Goal: Task Accomplishment & Management: Manage account settings

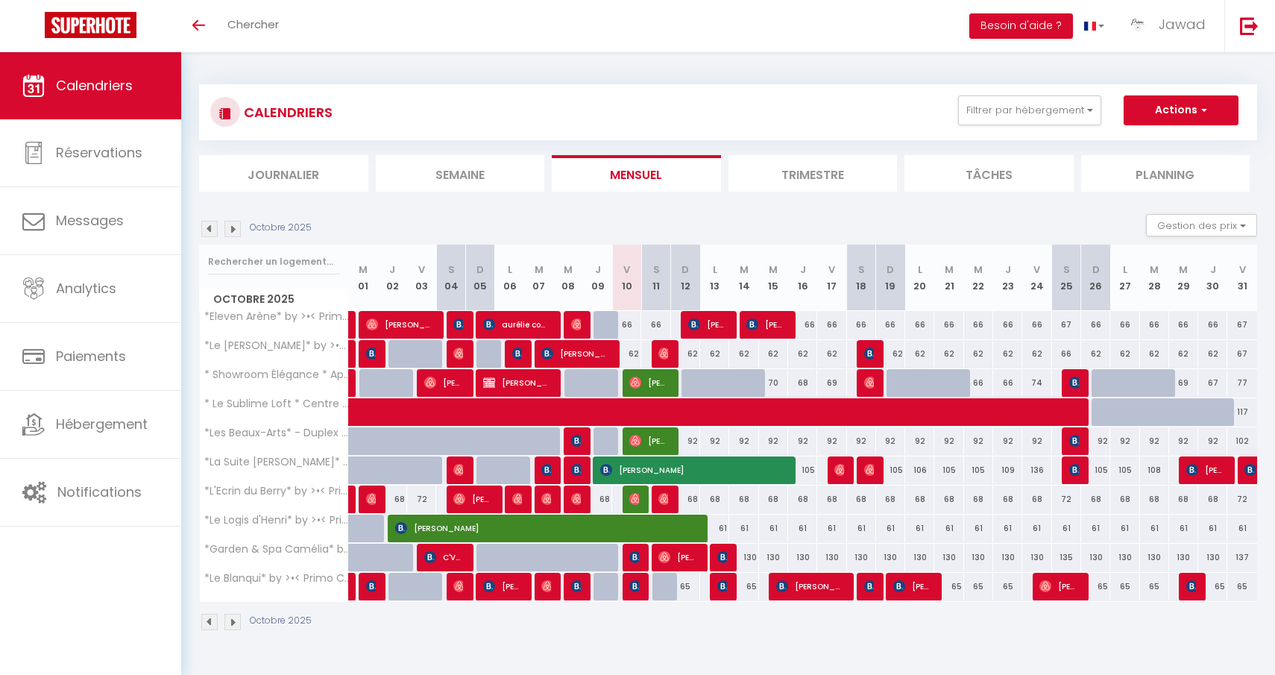
click at [663, 353] on img at bounding box center [664, 353] width 12 height 12
select select "OK"
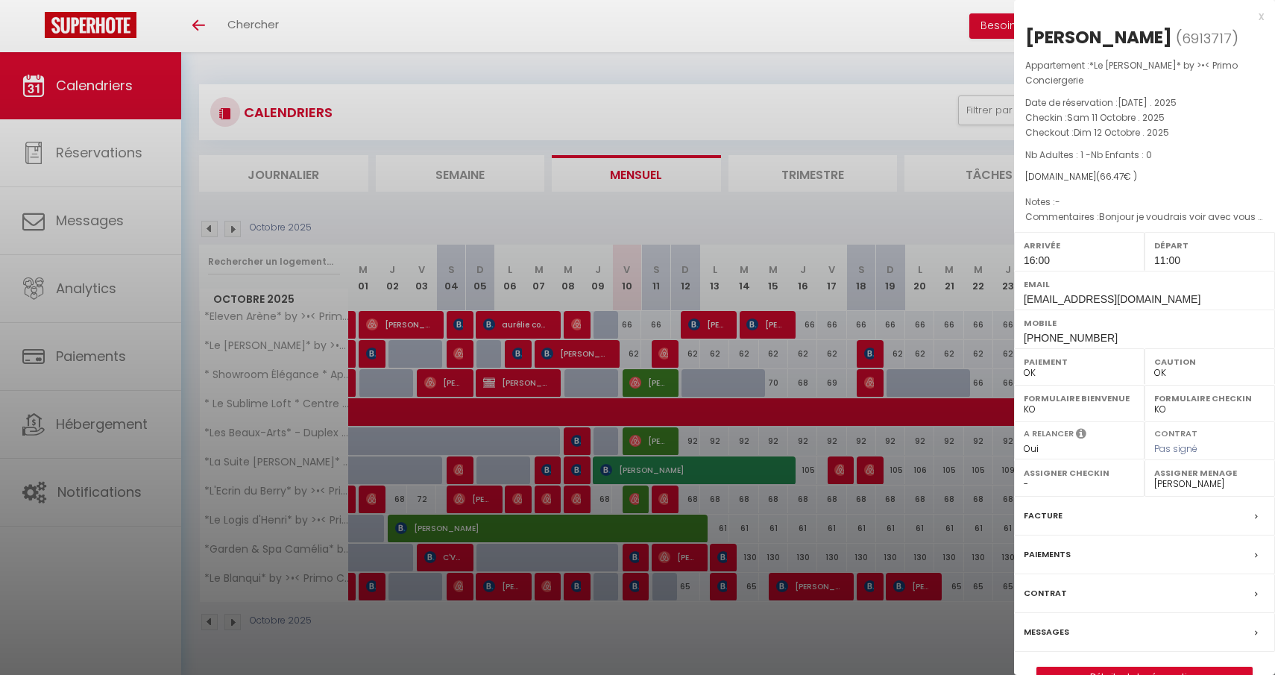
click at [679, 282] on div at bounding box center [637, 337] width 1275 height 675
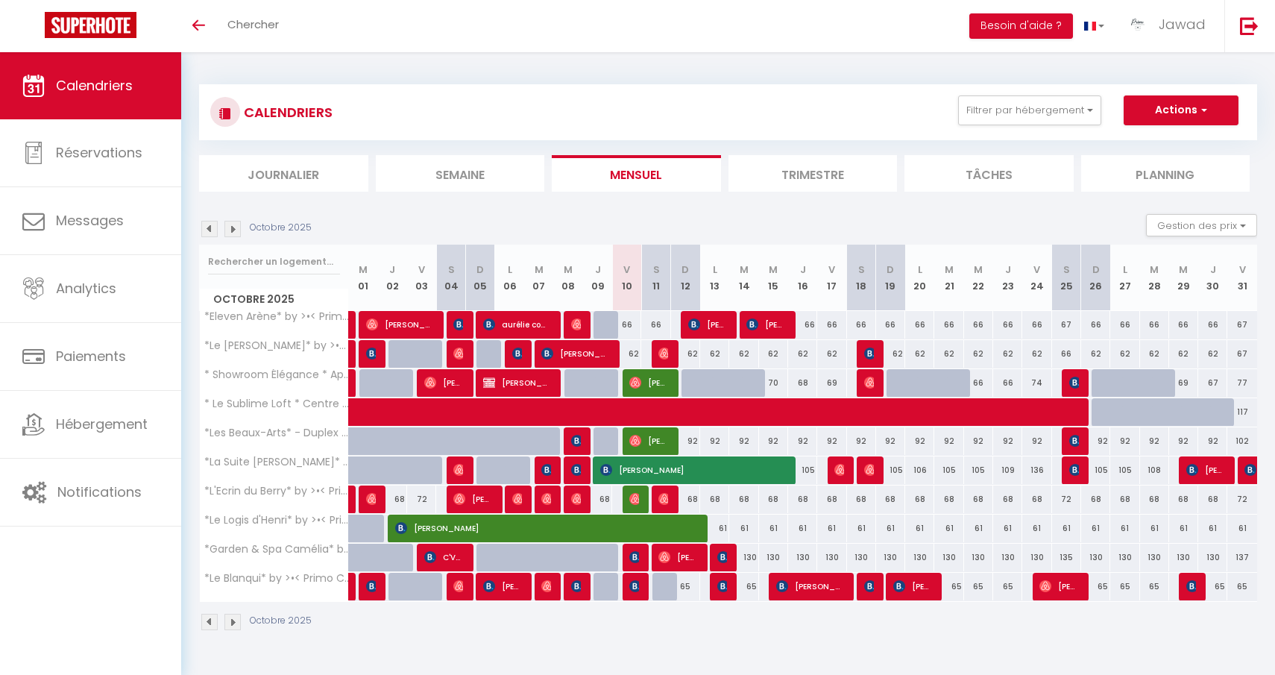
click at [567, 350] on span "[PERSON_NAME]" at bounding box center [575, 353] width 68 height 28
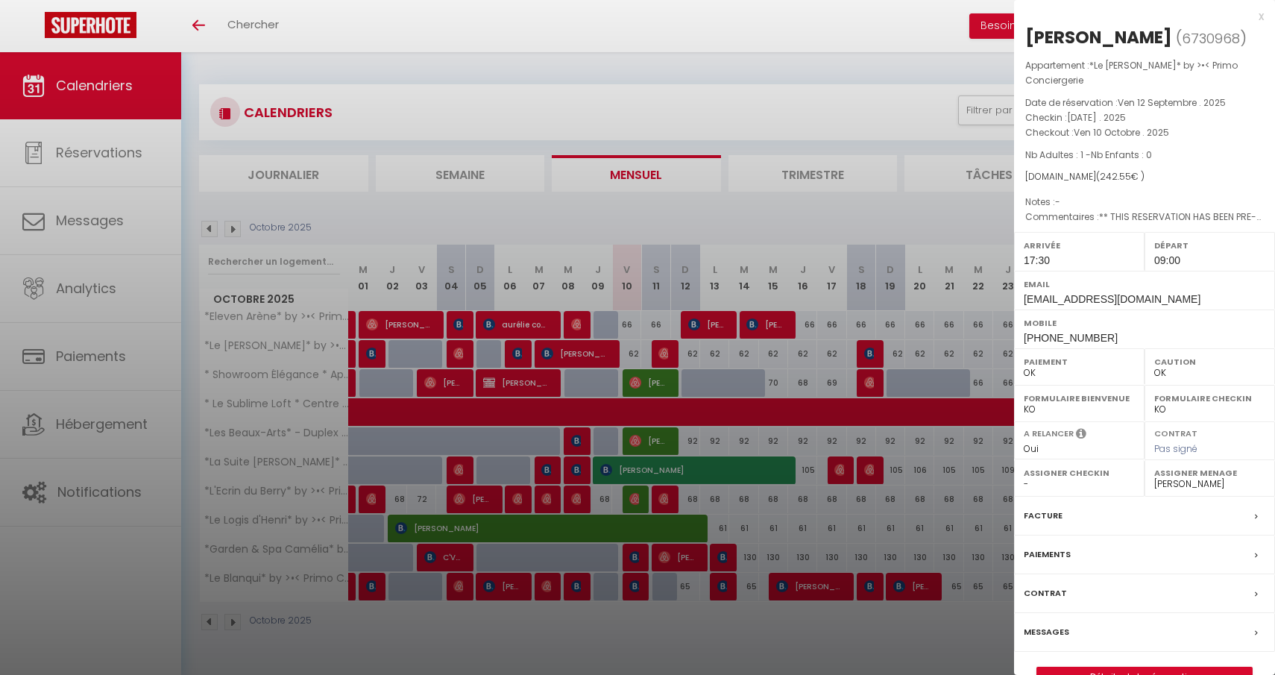
click at [690, 306] on div at bounding box center [637, 337] width 1275 height 675
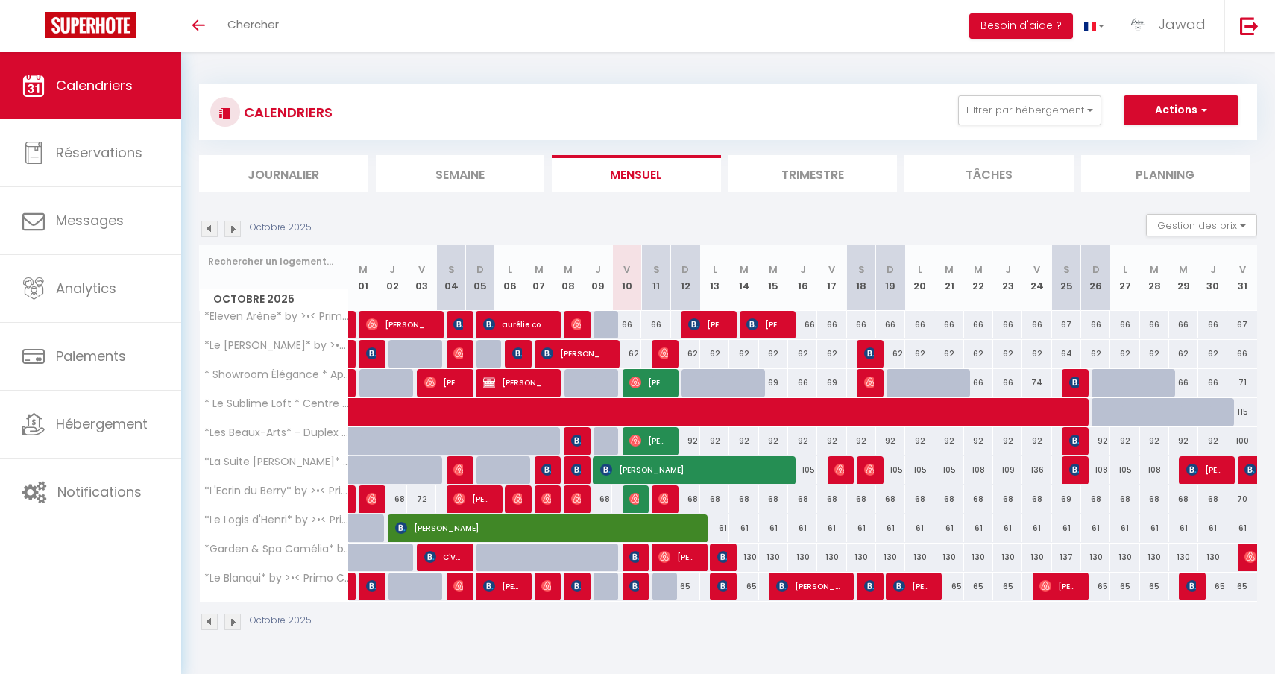
click at [1248, 556] on img at bounding box center [1250, 557] width 12 height 12
select select "OK"
select select "0"
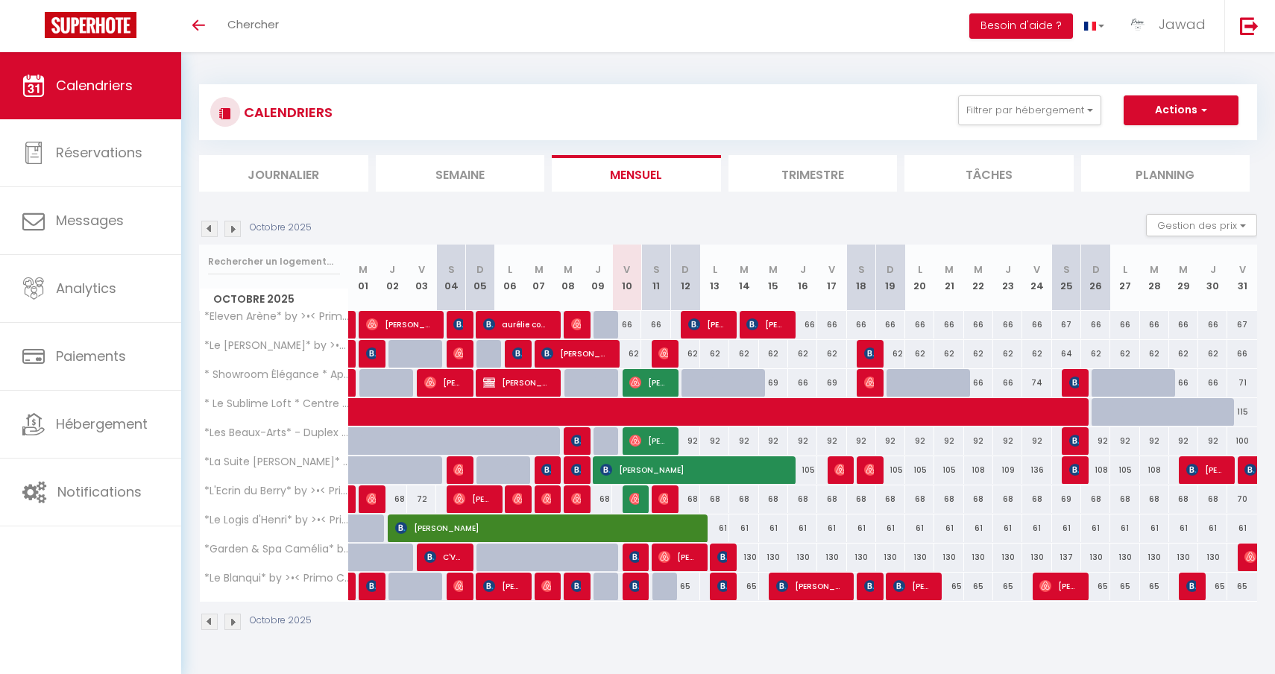
select select "1"
select select
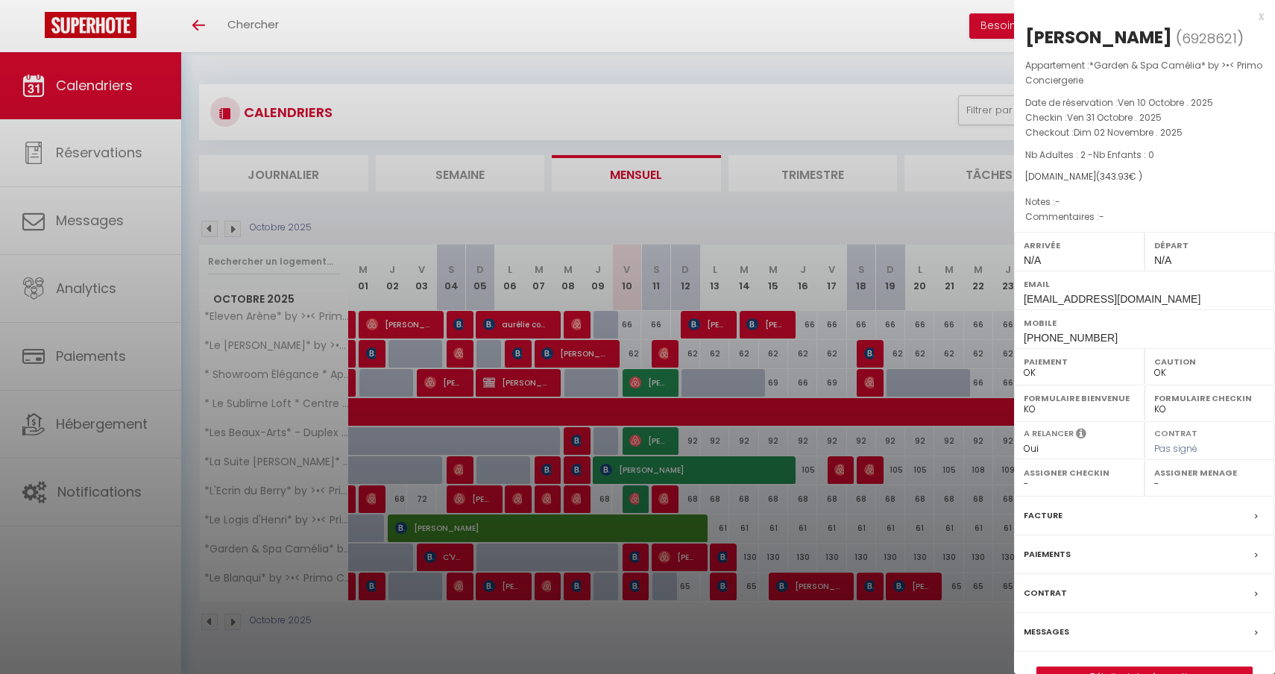
click at [913, 320] on div at bounding box center [637, 337] width 1275 height 674
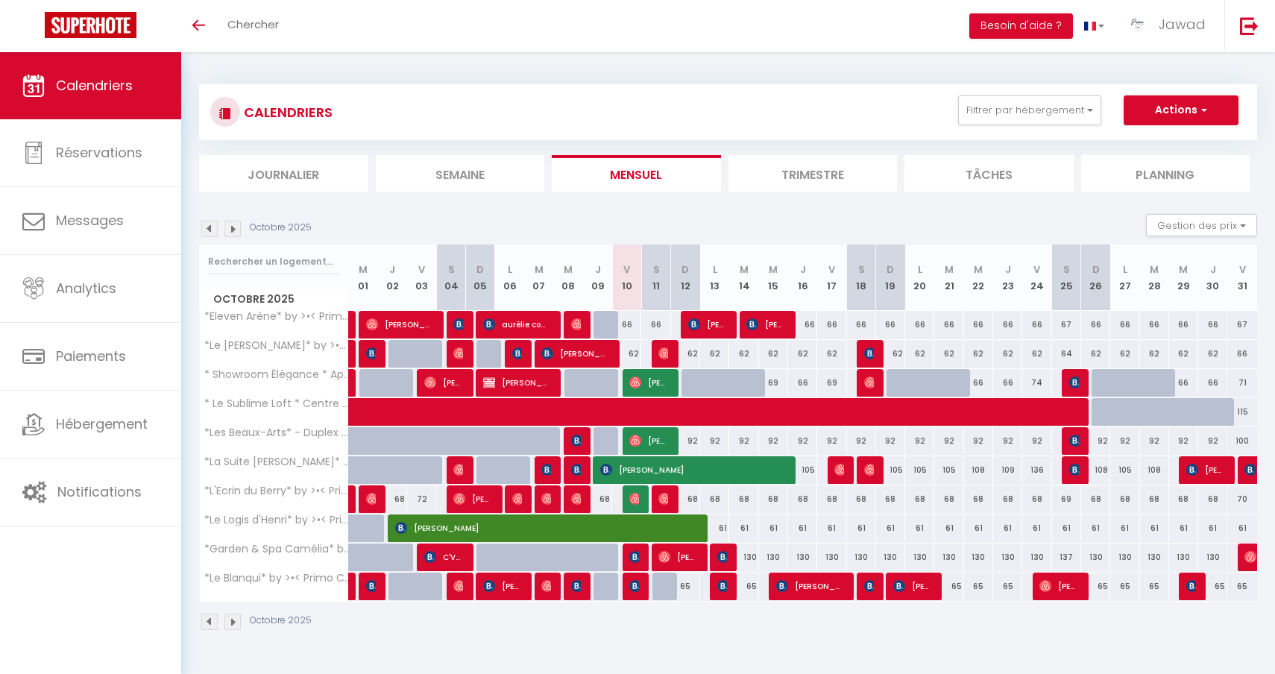
click at [681, 558] on span "[PERSON_NAME]" at bounding box center [677, 557] width 39 height 28
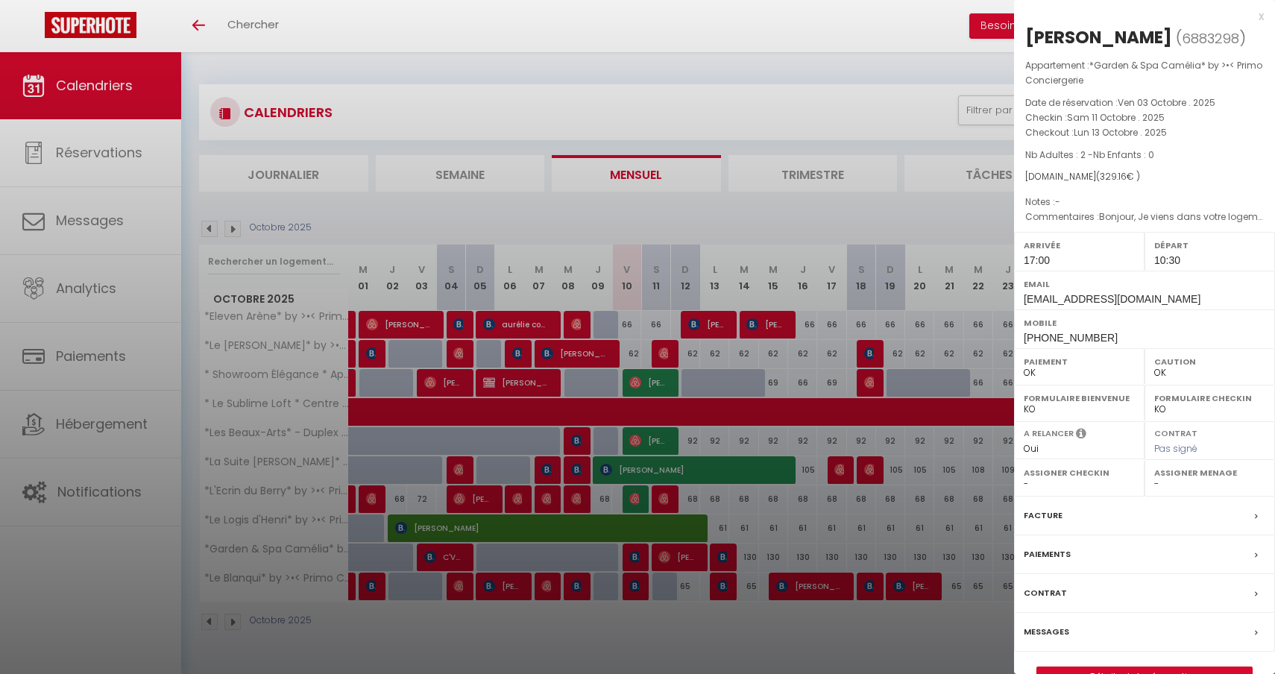
click at [784, 447] on div at bounding box center [637, 337] width 1275 height 674
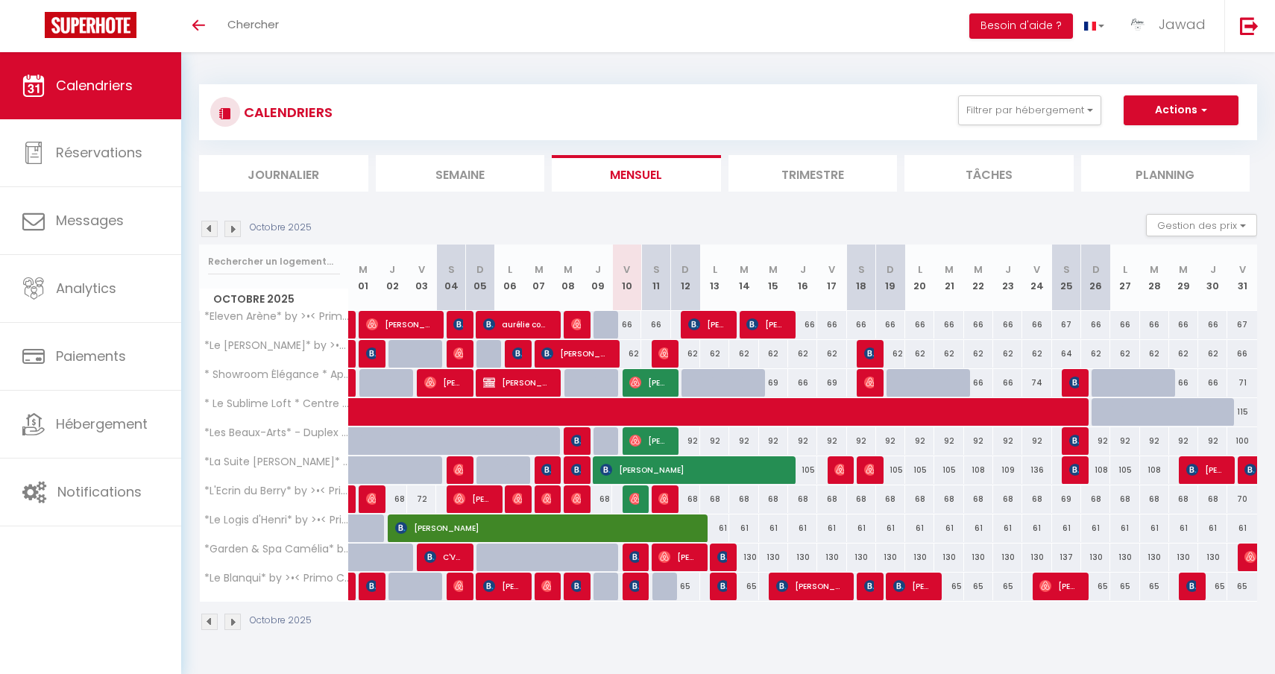
click at [723, 561] on img at bounding box center [723, 557] width 12 height 12
select select "KO"
select select "0"
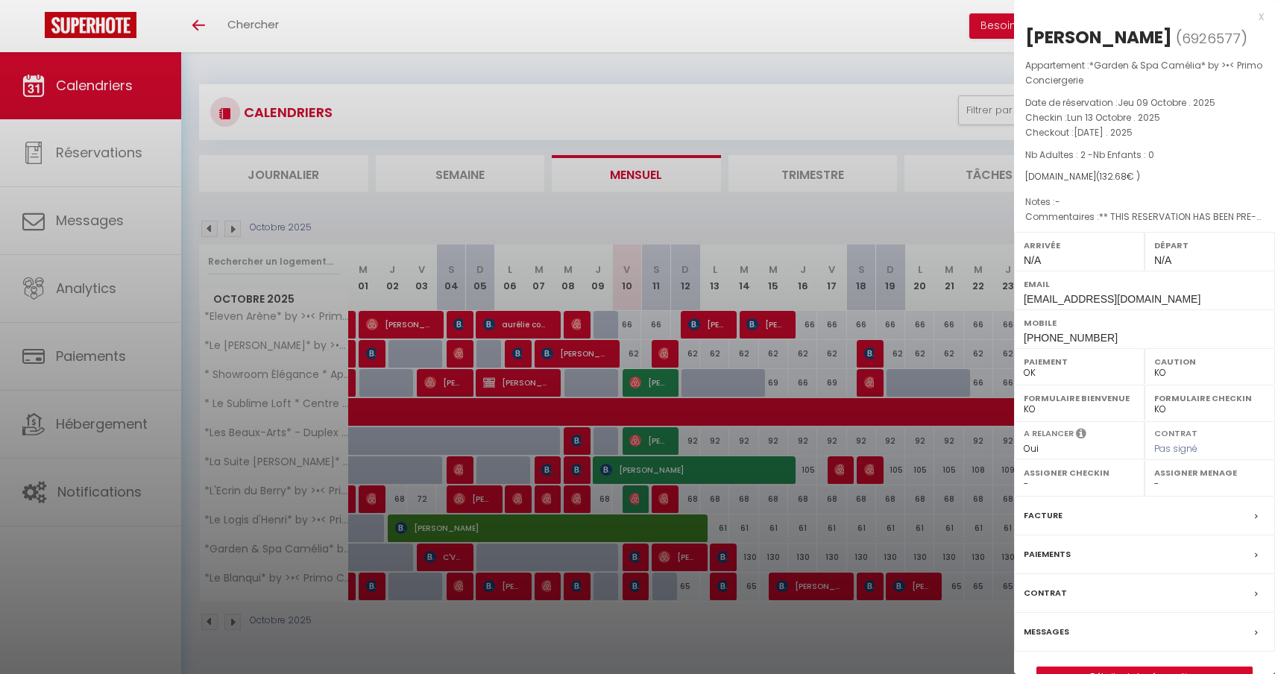
click at [723, 561] on div at bounding box center [637, 337] width 1275 height 674
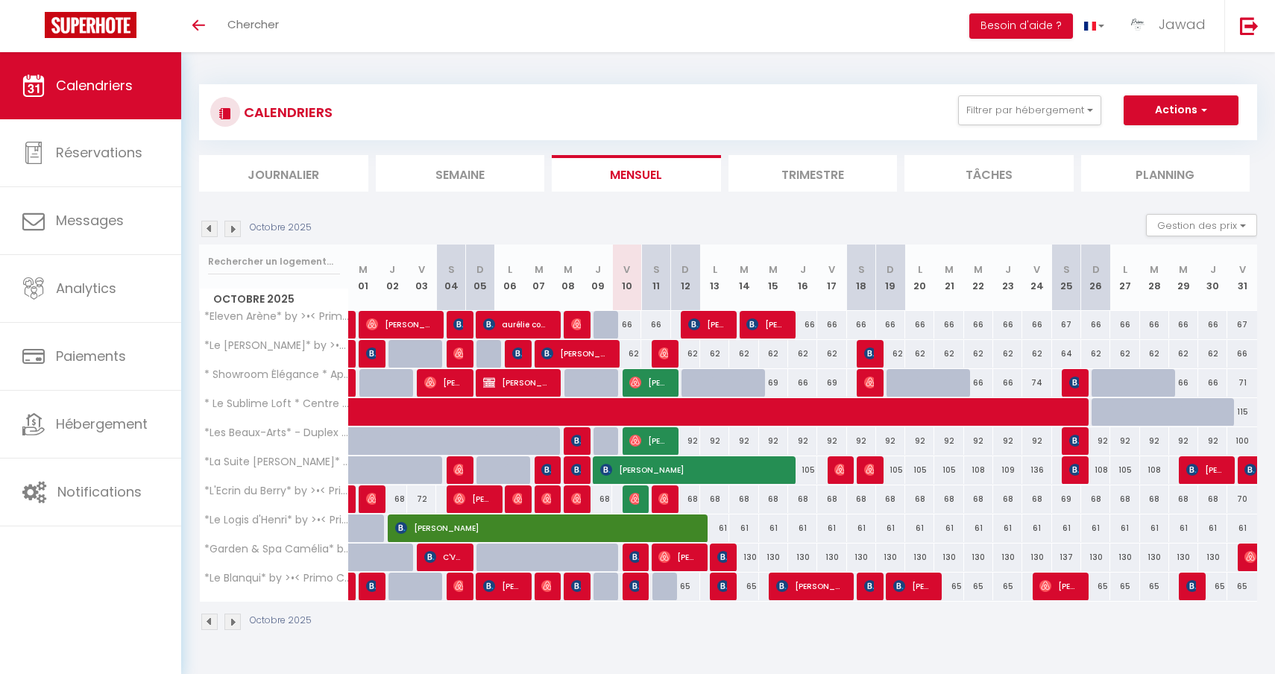
click at [637, 556] on img at bounding box center [635, 557] width 12 height 12
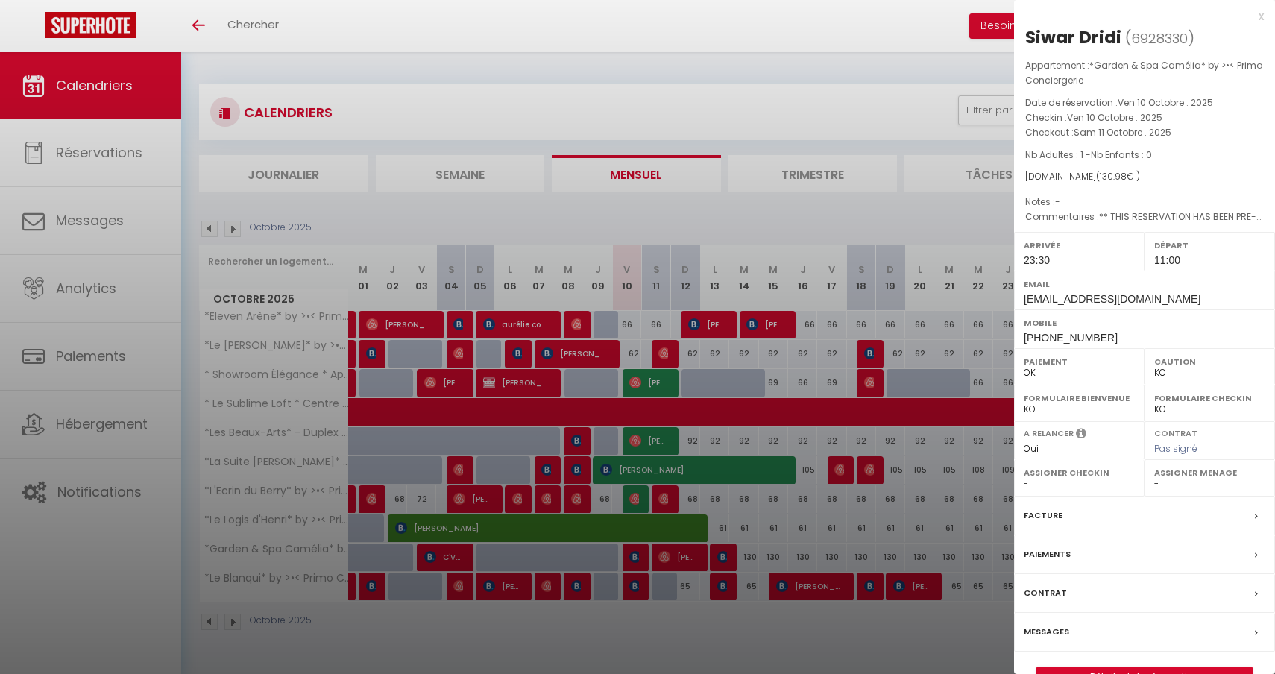
click at [635, 555] on div at bounding box center [637, 337] width 1275 height 674
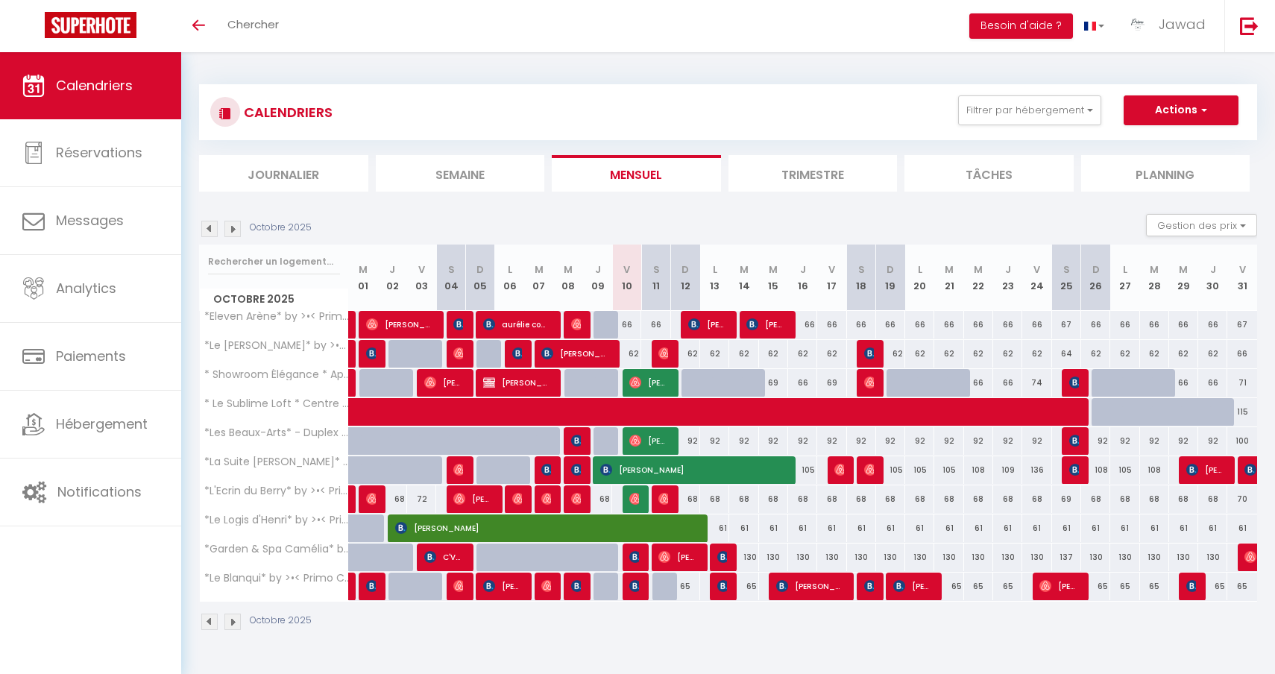
click at [441, 555] on span "C'VU SERVICES" at bounding box center [443, 557] width 39 height 28
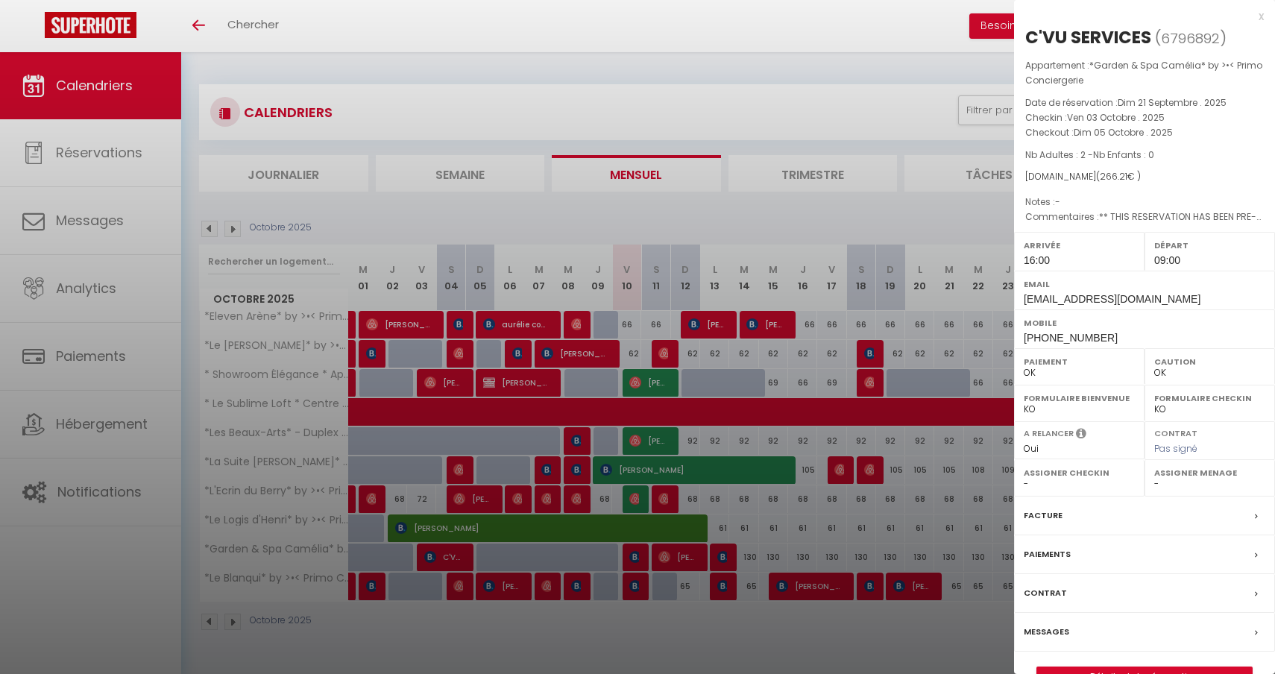
click at [444, 544] on div at bounding box center [637, 337] width 1275 height 674
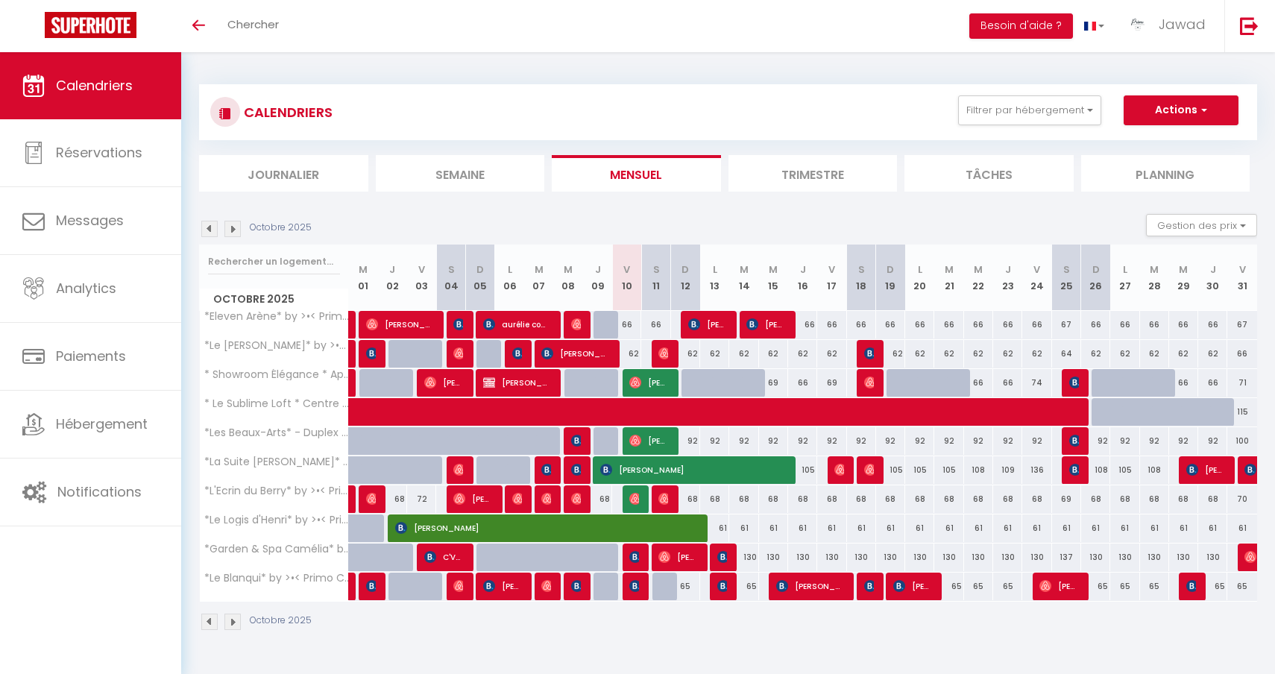
click at [634, 558] on img at bounding box center [635, 557] width 12 height 12
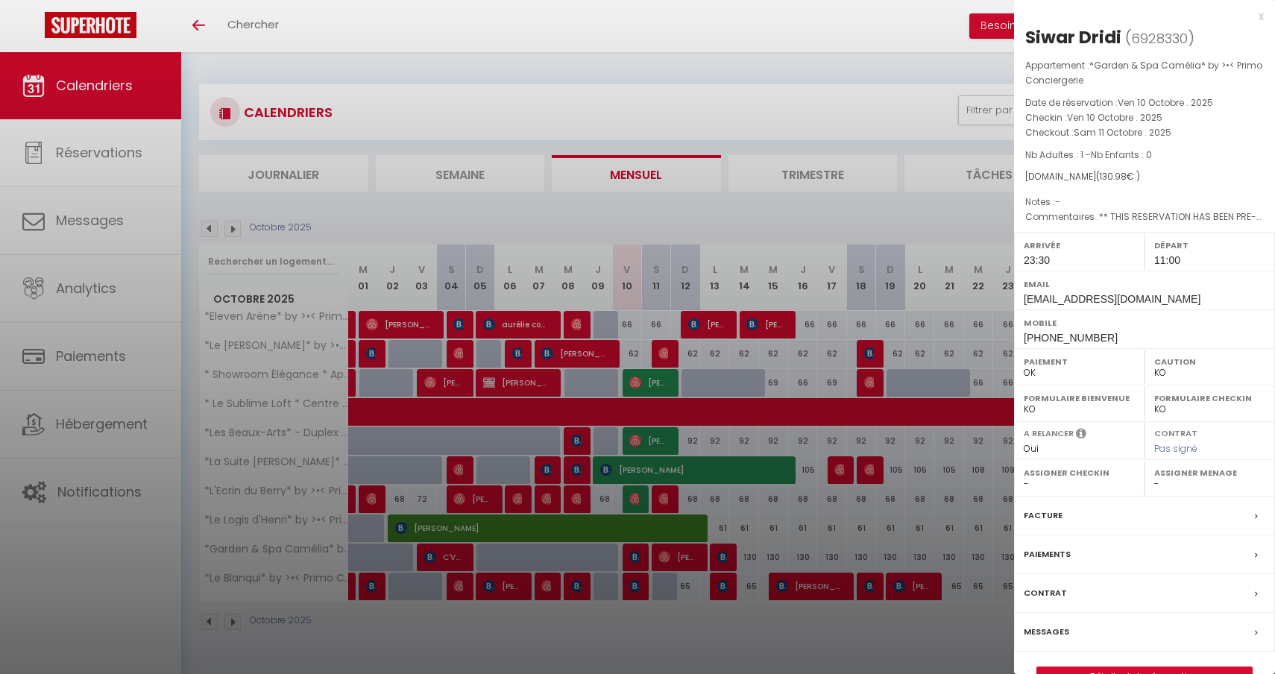
click at [675, 552] on div at bounding box center [637, 337] width 1275 height 674
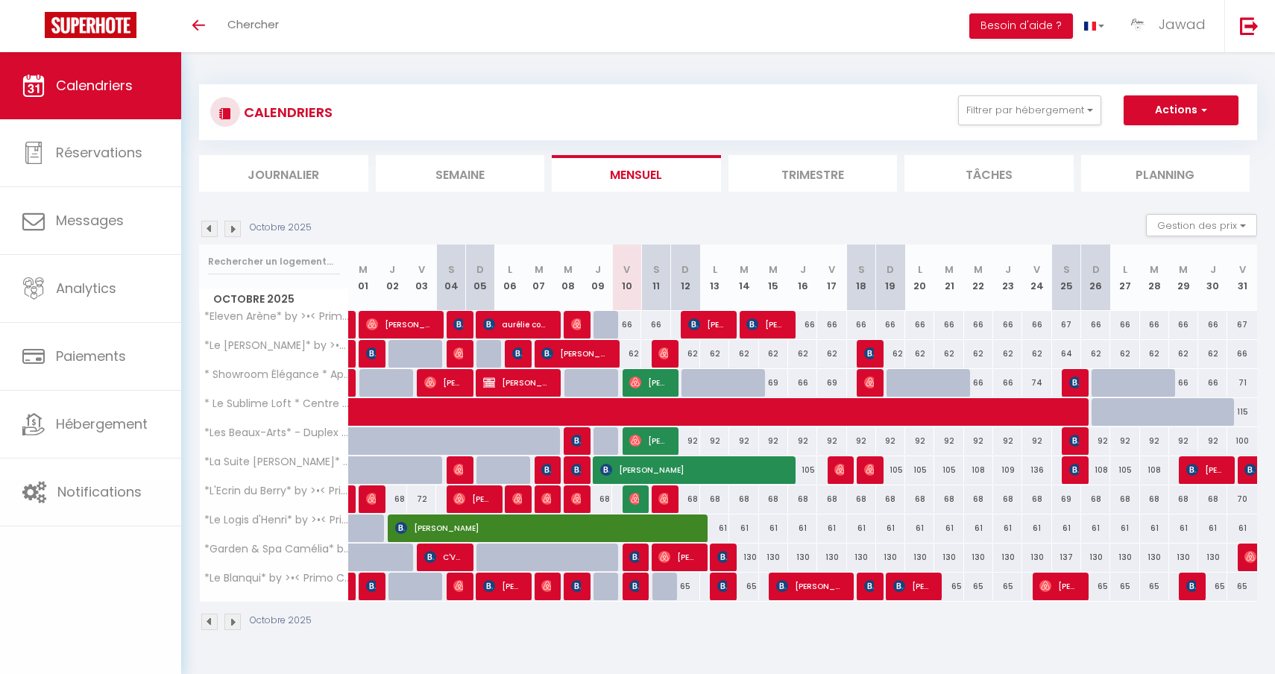
click at [675, 552] on body "🟢 Des questions ou besoin d'assistance pour la migration AirBnB? Prenez rdv >>>…" at bounding box center [637, 389] width 1275 height 674
click at [682, 555] on span "[PERSON_NAME]" at bounding box center [677, 557] width 39 height 28
select select "OK"
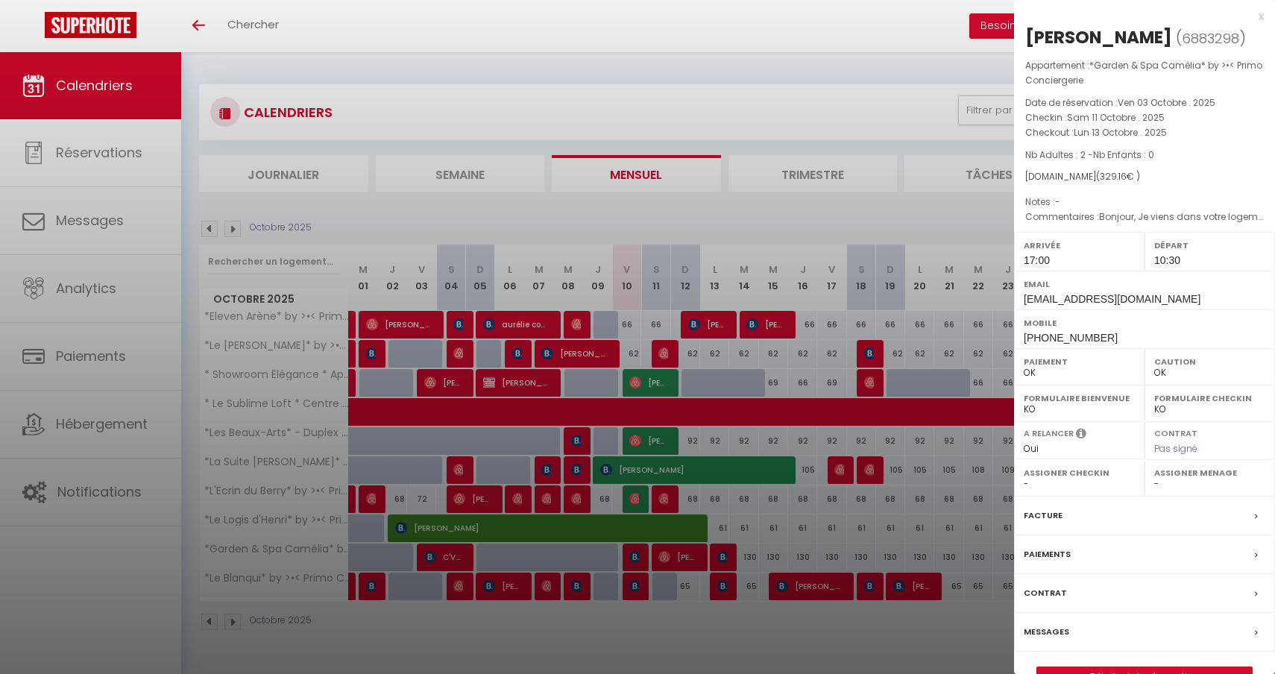
click at [719, 559] on div at bounding box center [637, 337] width 1275 height 674
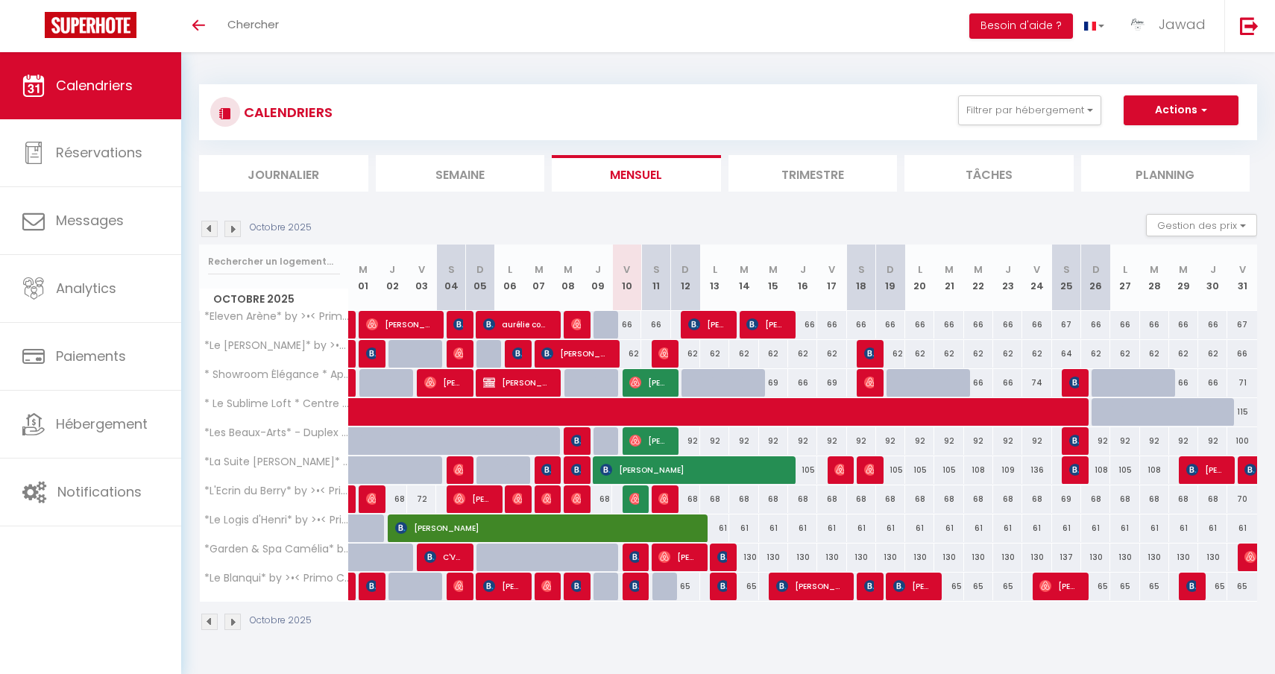
click at [729, 558] on div "130" at bounding box center [743, 558] width 29 height 28
type input "130"
type input "[DATE]"
type input "Mer 15 Octobre 2025"
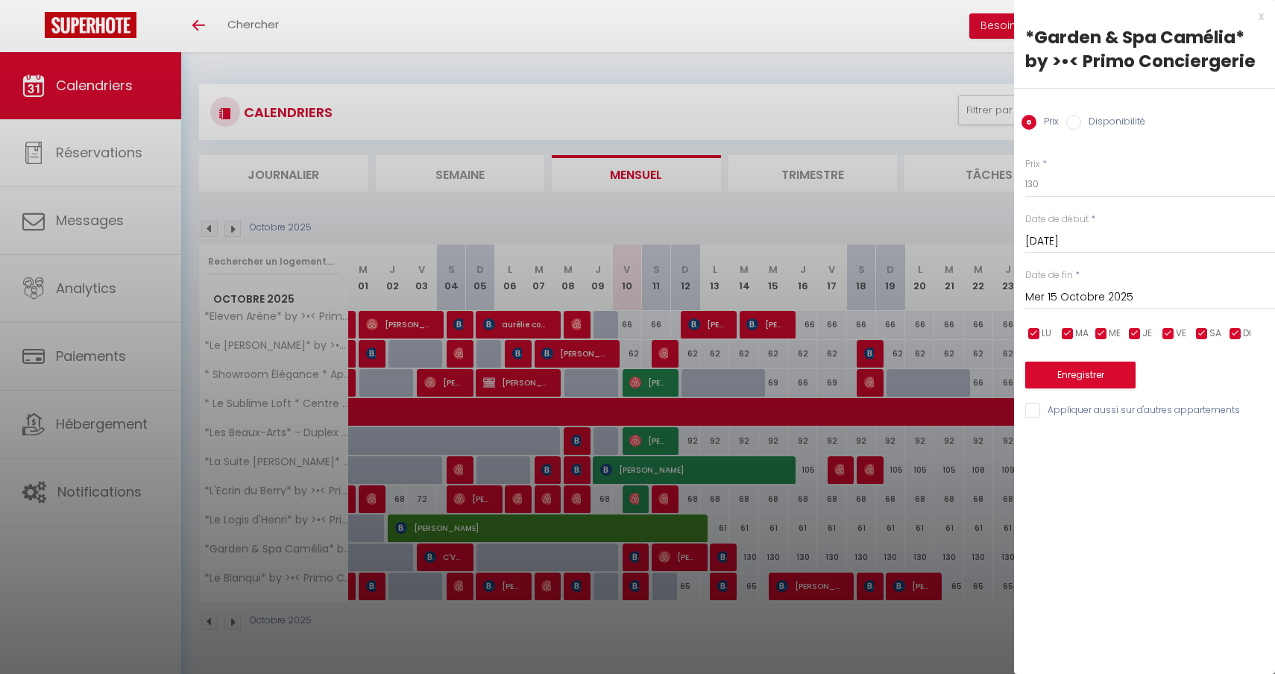
click at [723, 558] on div at bounding box center [637, 337] width 1275 height 674
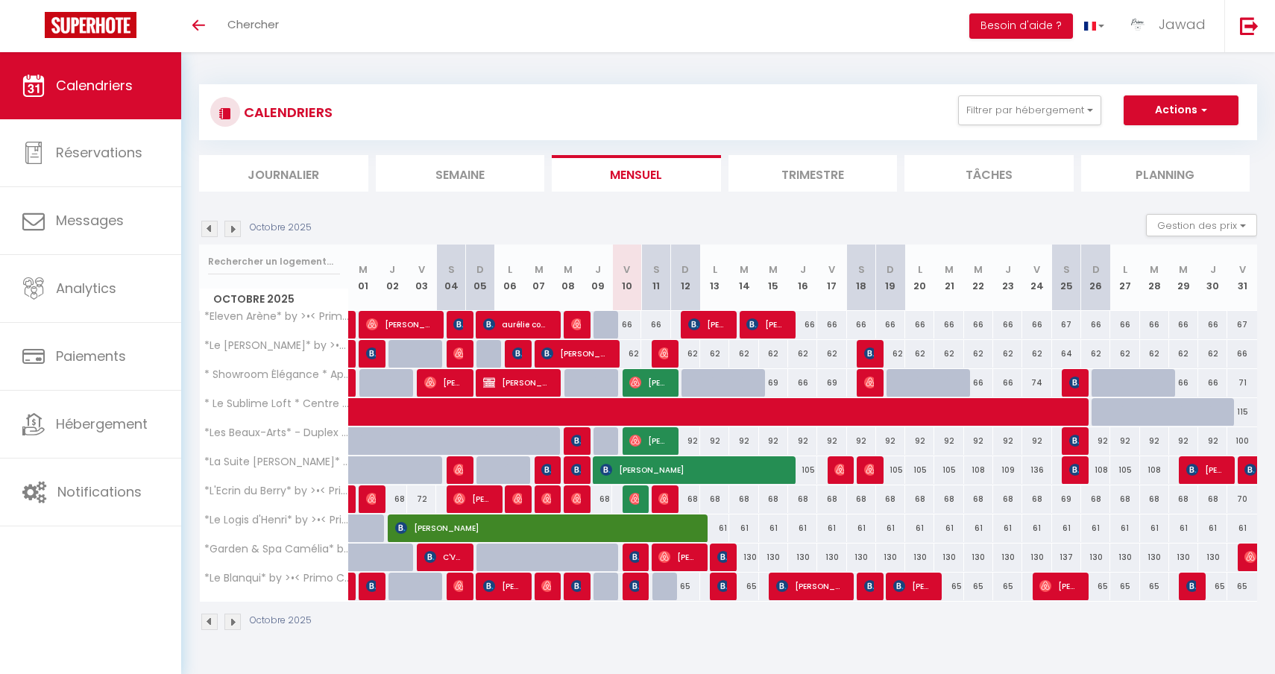
click at [723, 558] on img at bounding box center [723, 557] width 12 height 12
select select "KO"
select select "0"
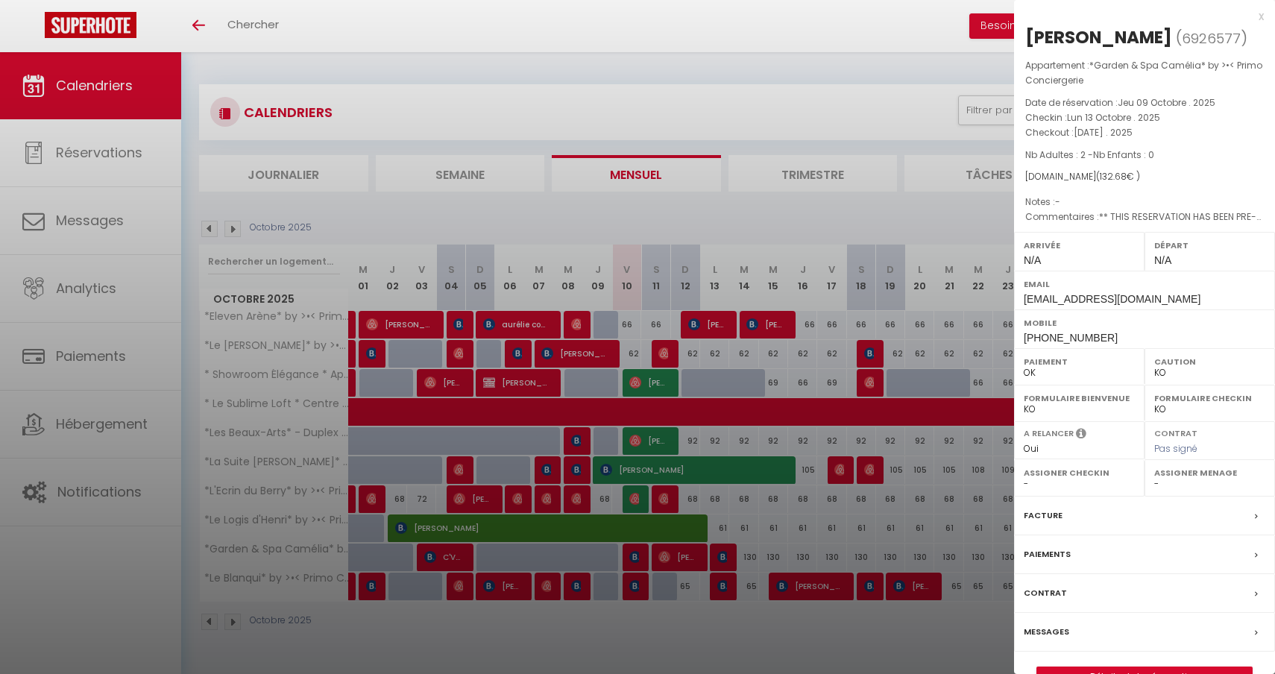
click at [916, 453] on div at bounding box center [637, 337] width 1275 height 674
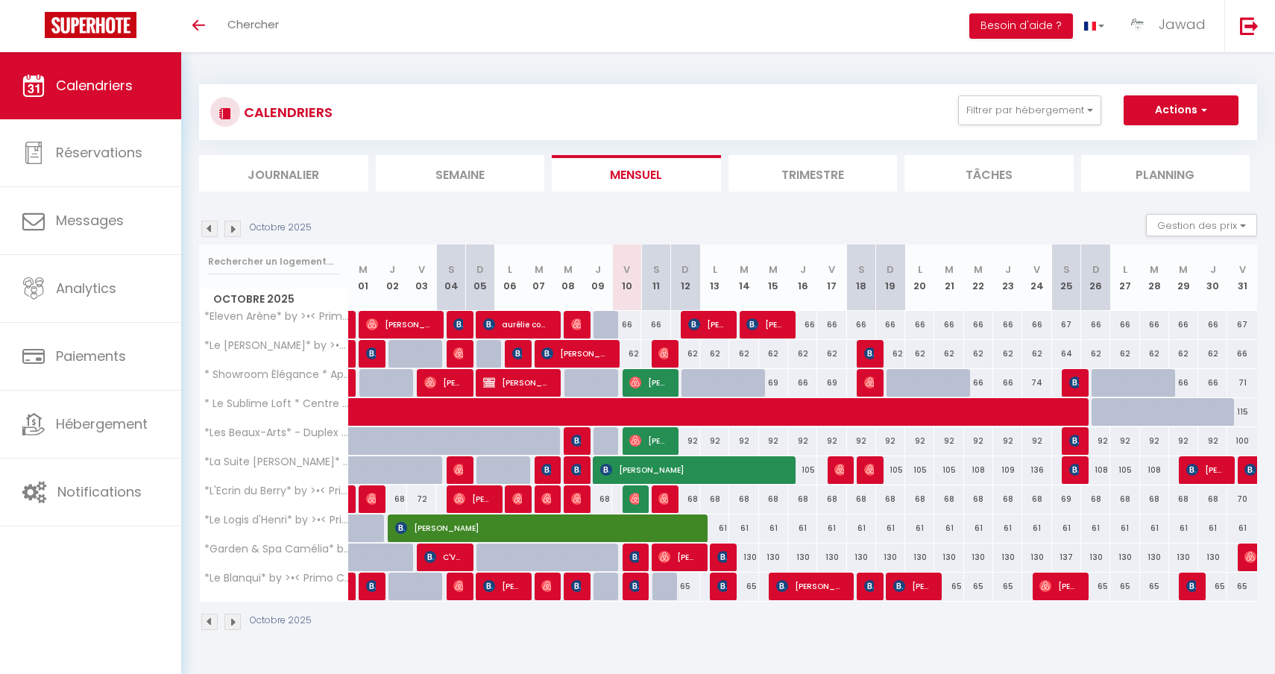
click at [1249, 560] on img at bounding box center [1250, 557] width 12 height 12
select select "OK"
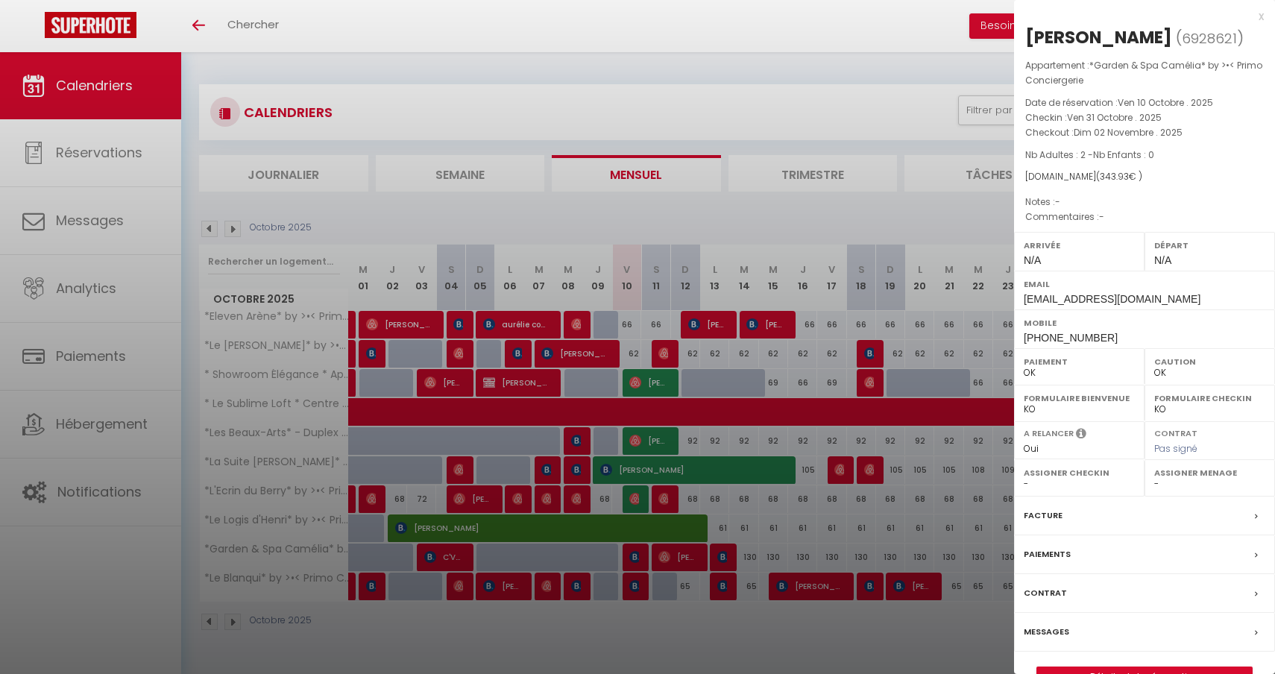
click at [806, 443] on div at bounding box center [637, 337] width 1275 height 674
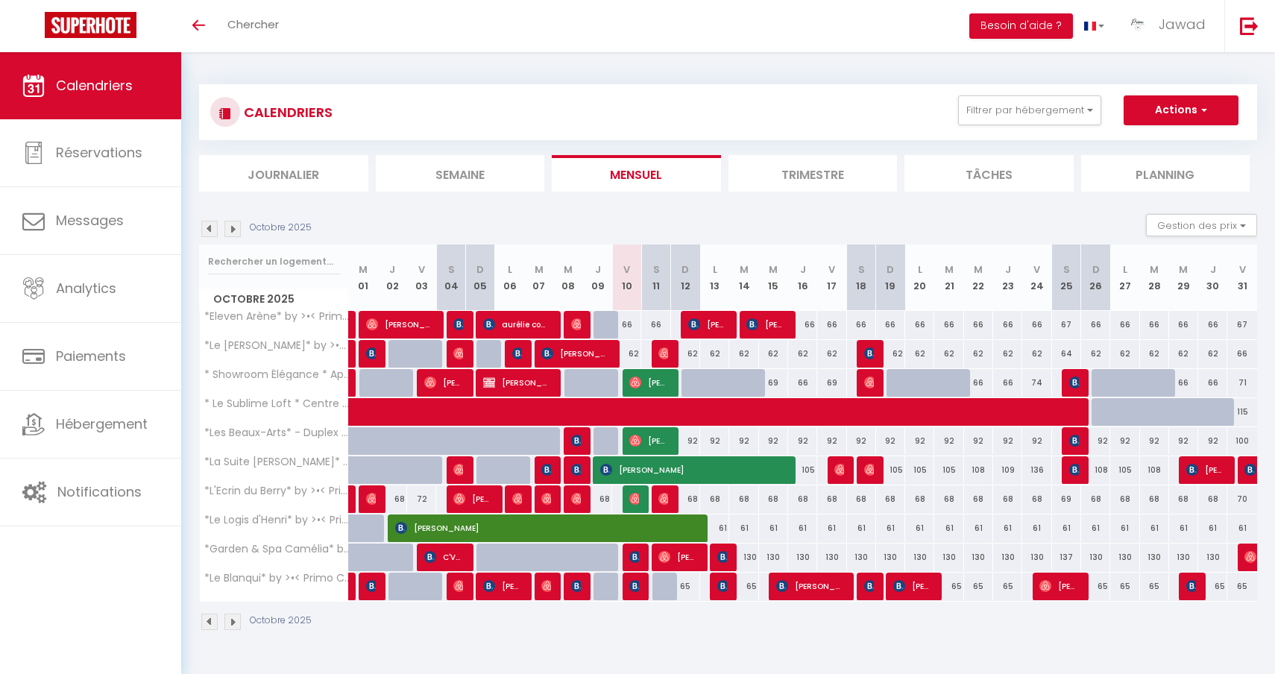
click at [210, 227] on img at bounding box center [209, 229] width 16 height 16
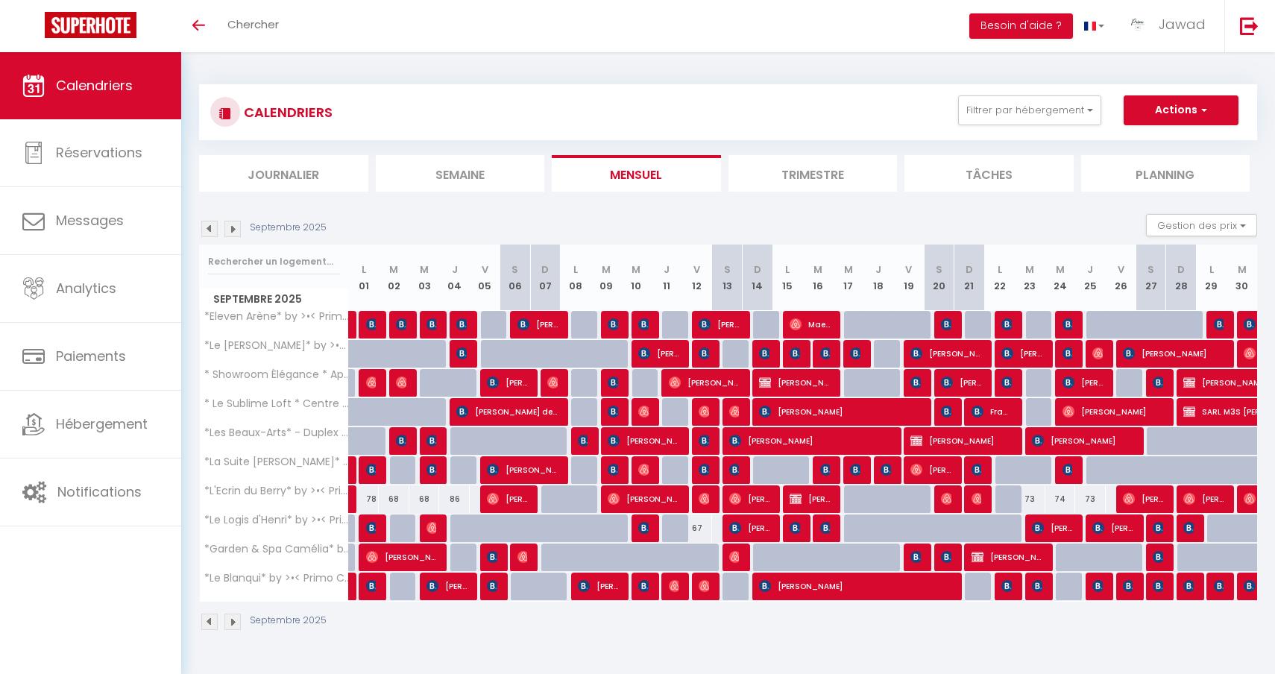
click at [235, 230] on img at bounding box center [232, 229] width 16 height 16
